Goal: Information Seeking & Learning: Learn about a topic

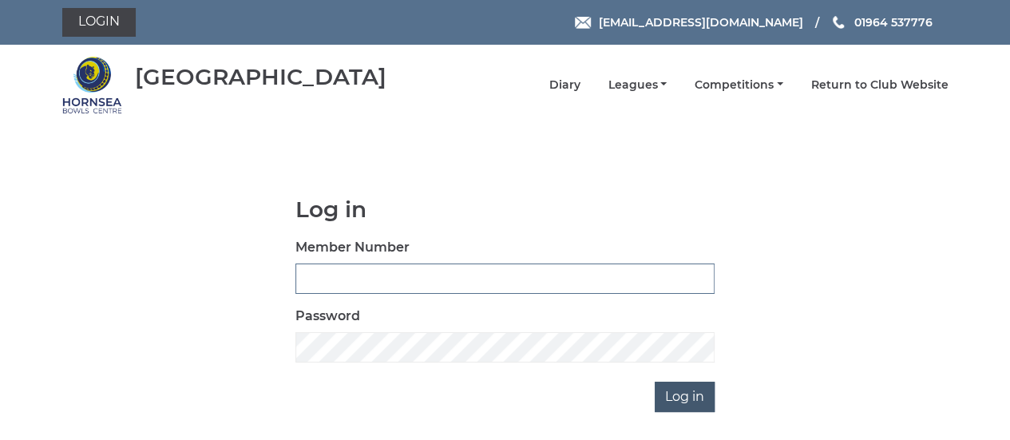
type input "0608"
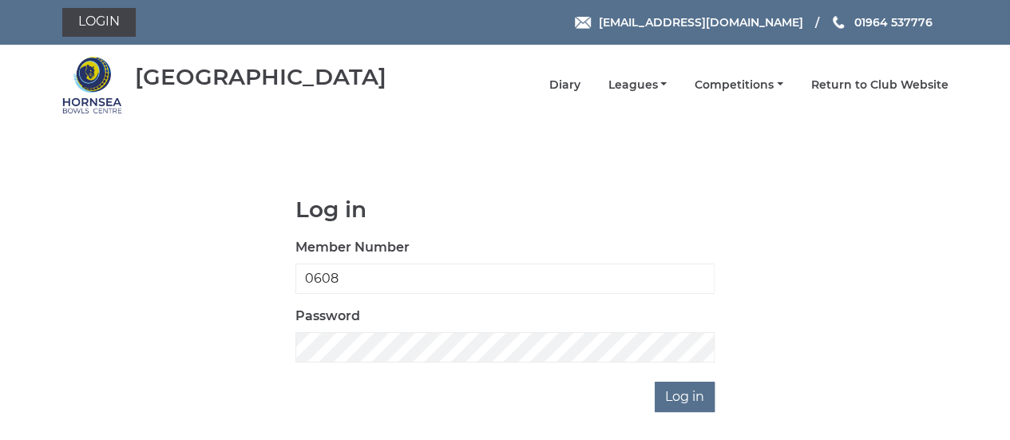
click at [136, 216] on div "Log in Member Number 0608 Password Log in" at bounding box center [505, 304] width 886 height 215
click at [648, 85] on link "Leagues" at bounding box center [636, 86] width 59 height 15
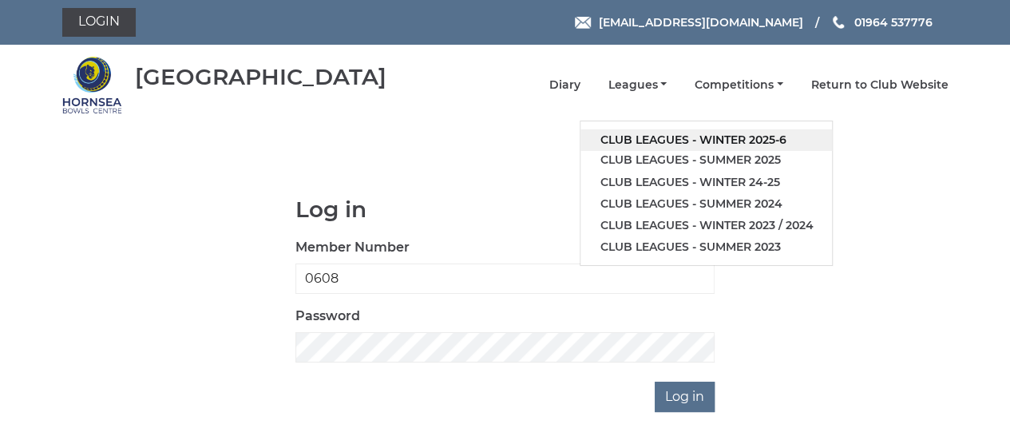
click at [761, 136] on link "Club leagues - Winter 2025-6" at bounding box center [705, 140] width 251 height 22
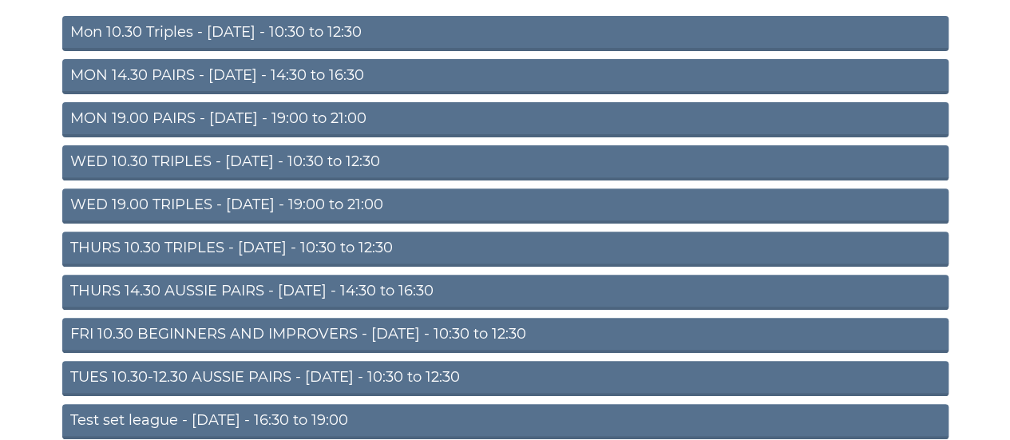
scroll to position [208, 0]
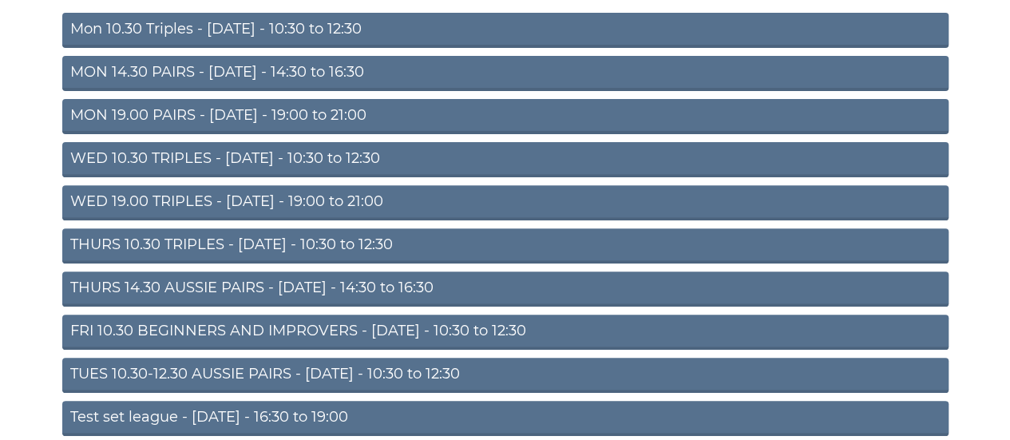
click at [322, 375] on link "TUES 10.30-12.30 AUSSIE PAIRS - Tuesday - 10:30 to 12:30" at bounding box center [505, 375] width 886 height 35
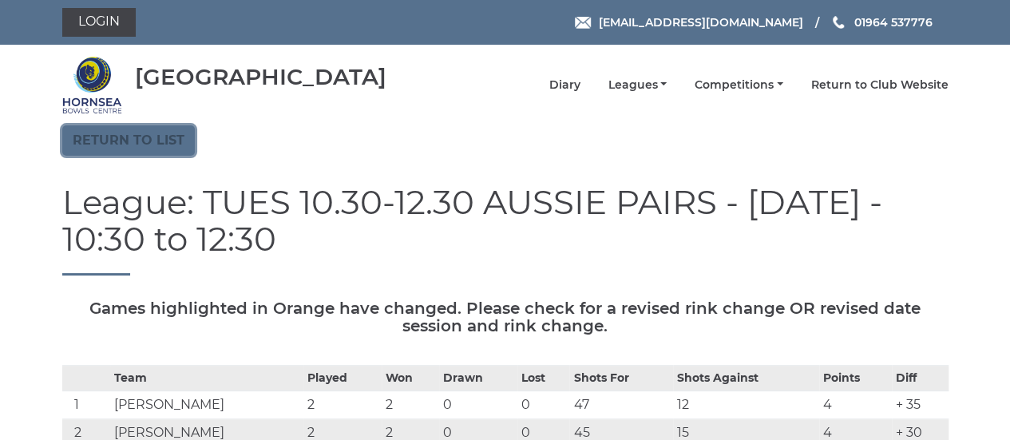
click at [153, 145] on link "Return to list" at bounding box center [128, 140] width 133 height 30
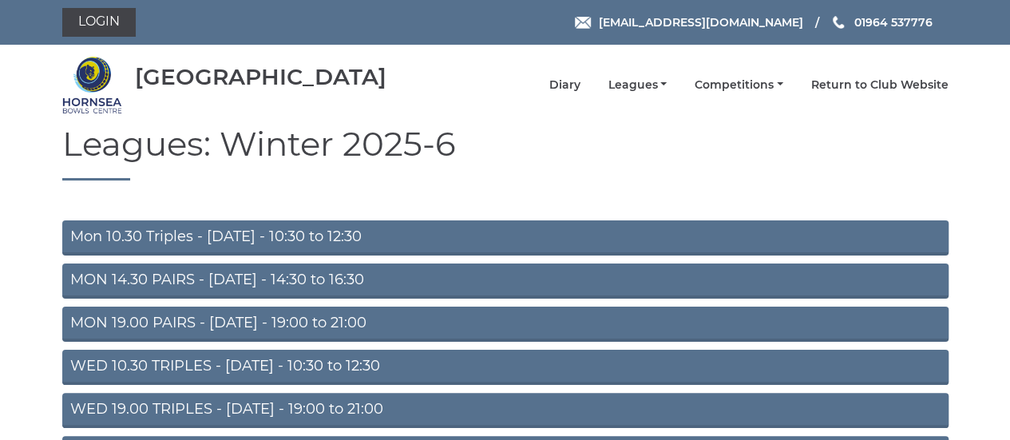
click at [887, 146] on h1 "Leagues: Winter 2025-6" at bounding box center [505, 152] width 886 height 55
click at [409, 425] on link "WED 19.00 TRIPLES - [DATE] - 19:00 to 21:00" at bounding box center [505, 410] width 886 height 35
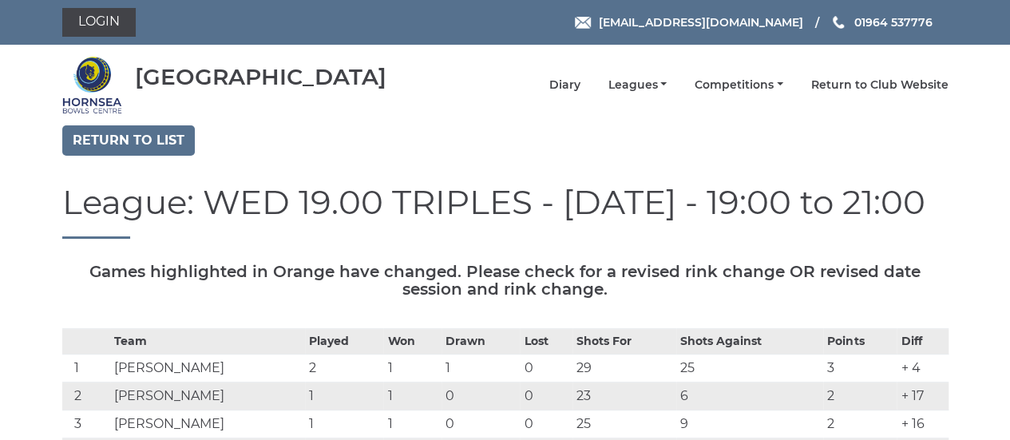
scroll to position [12, 0]
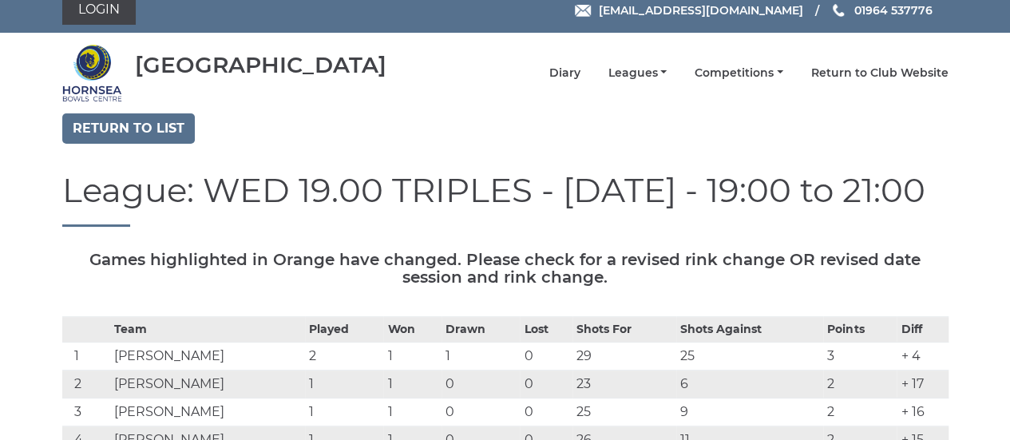
click at [208, 227] on h1 "League: WED 19.00 TRIPLES - Wednesday - 19:00 to 21:00" at bounding box center [505, 199] width 886 height 55
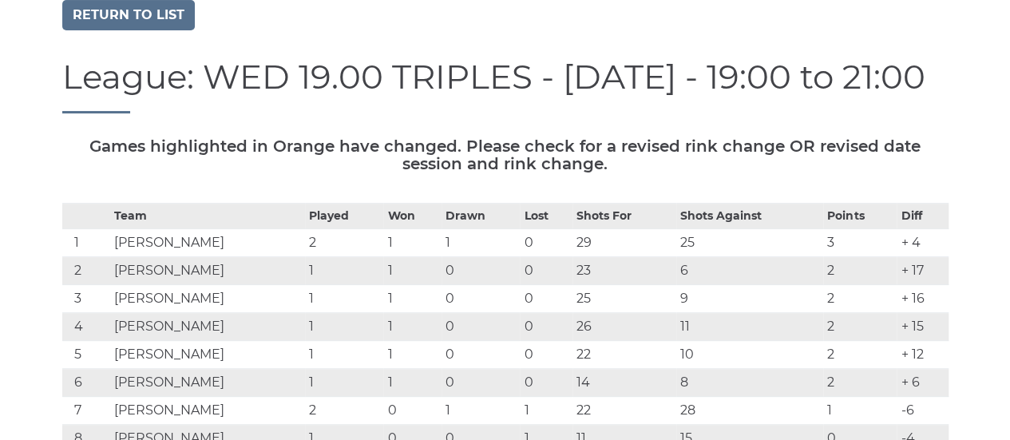
scroll to position [0, 0]
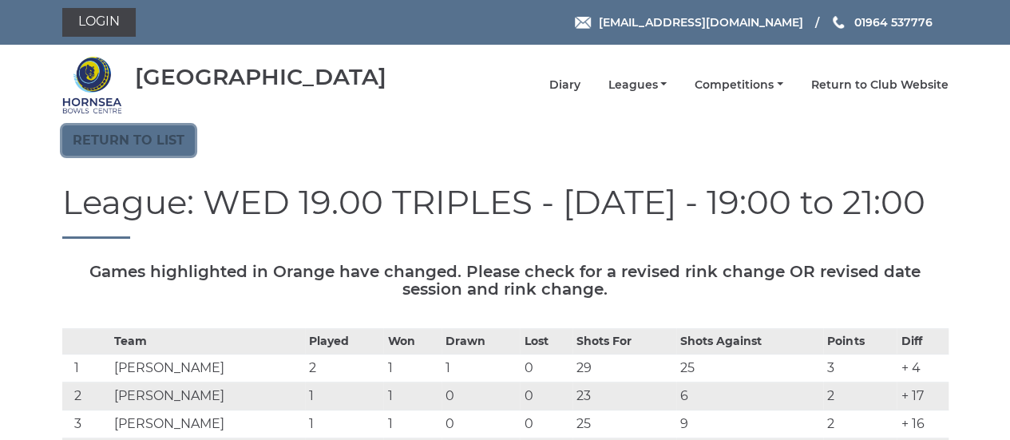
drag, startPoint x: 160, startPoint y: 134, endPoint x: 134, endPoint y: 144, distance: 27.6
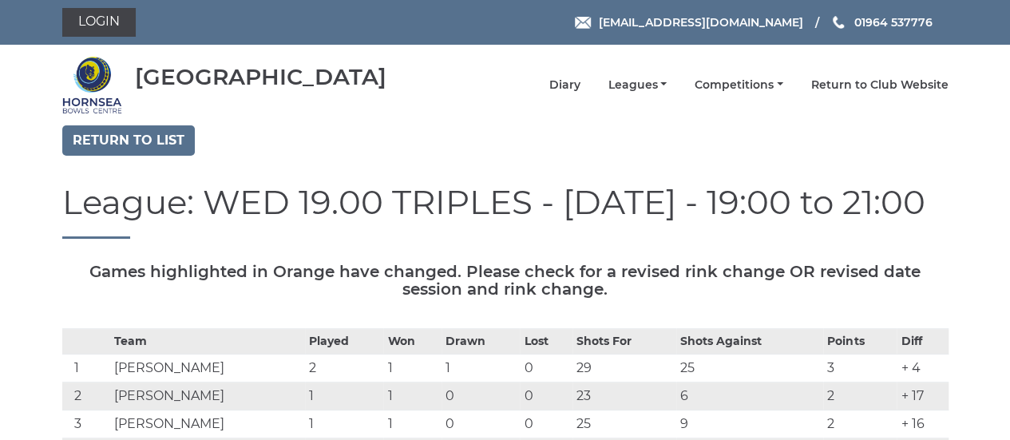
click at [957, 151] on div "Return to list" at bounding box center [505, 142] width 910 height 34
click at [161, 148] on link "Return to list" at bounding box center [128, 140] width 133 height 30
